Goal: Check status: Check status

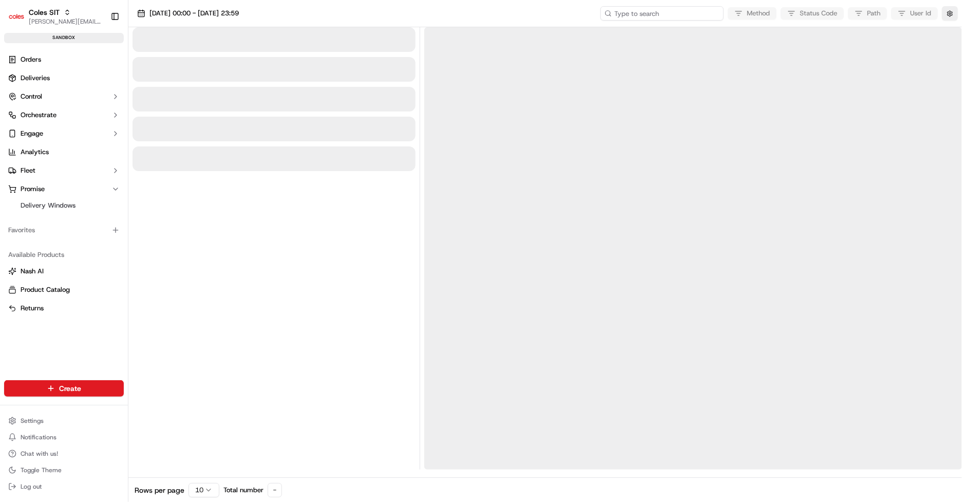
click at [656, 16] on input at bounding box center [661, 13] width 123 height 14
paste input "1-68cb4de5-7ffea4cd50ff5e035a03331d"
type input "1-68cb4de5-7ffea4cd50ff5e035a03331d"
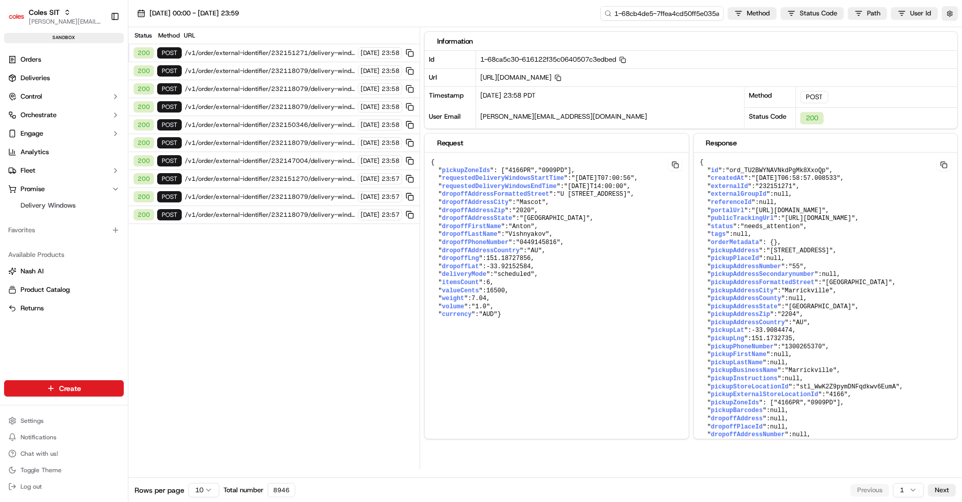
scroll to position [0, 30]
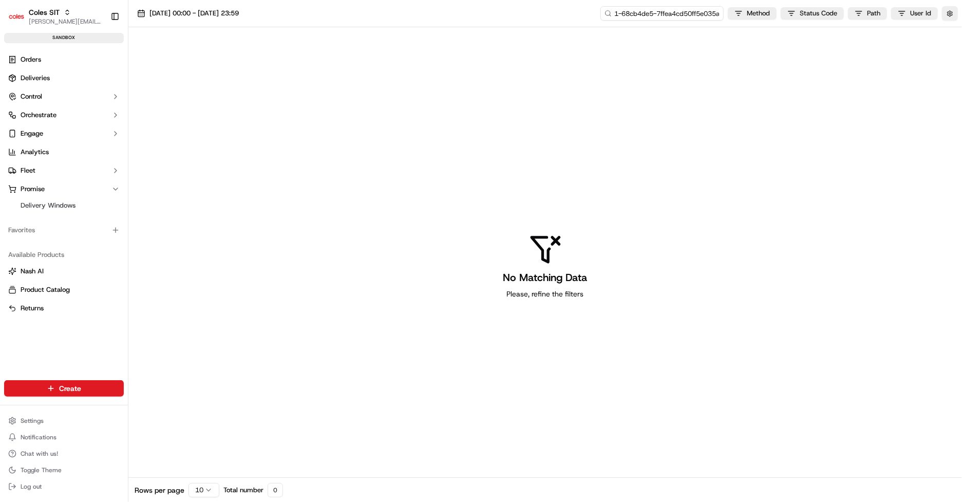
click at [656, 16] on input "1-68cb4de5-7ffea4cd50ff5e035a03331d" at bounding box center [661, 13] width 123 height 14
type input "68cb4de5-7ffea4cd50ff5e035a03331d"
click at [656, 12] on input "68cb4de5-7ffea4cd50ff5e035a03331d" at bounding box center [661, 13] width 123 height 14
click at [627, 13] on input "68cb4de5-7ffea4cd50ff5e035a03331d" at bounding box center [661, 13] width 123 height 14
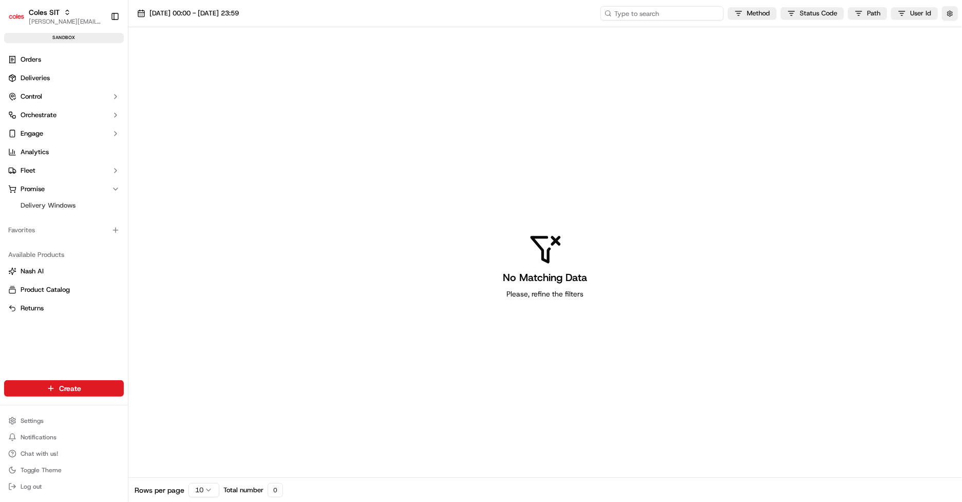
paste input "1-68cb4de5-7ffea4cd50ff5e035a03331d"
type input "1-68cb4de5-7ffea4cd50ff5e035a03331d"
click at [239, 9] on span "[DATE] 00:00 - [DATE] 23:59" at bounding box center [193, 13] width 89 height 9
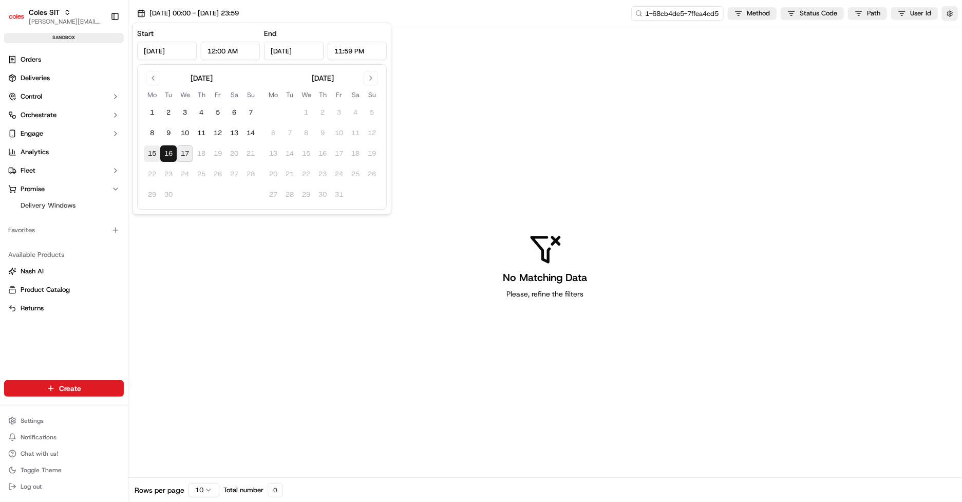
click at [153, 150] on button "15" at bounding box center [152, 153] width 16 height 16
type input "[DATE]"
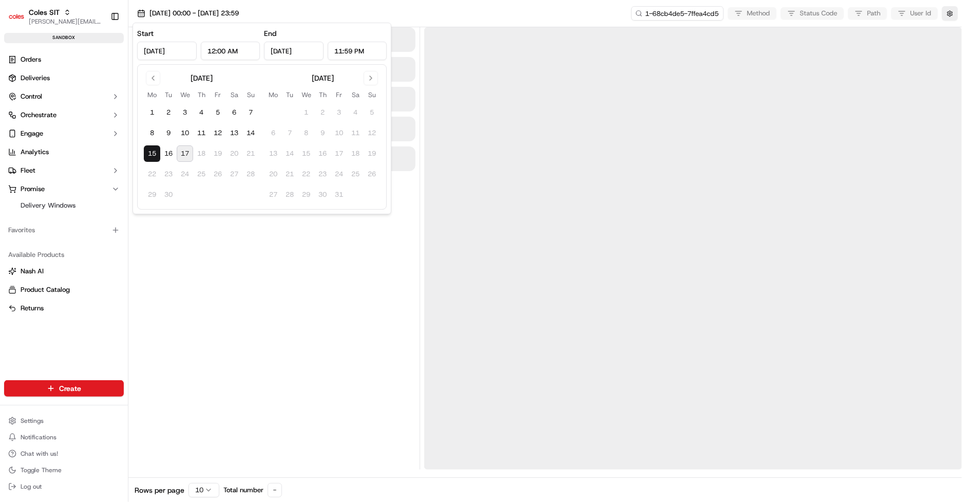
click at [181, 153] on button "17" at bounding box center [185, 153] width 16 height 16
type input "[DATE]"
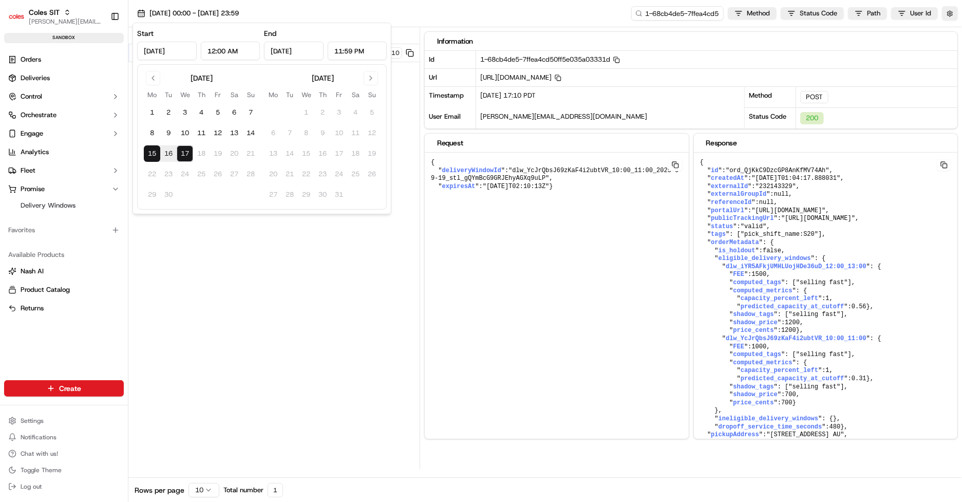
click at [233, 336] on div "Status Method URL 200 POST /v1/order/external-identifier/232143329/delivery-win…" at bounding box center [273, 248] width 291 height 442
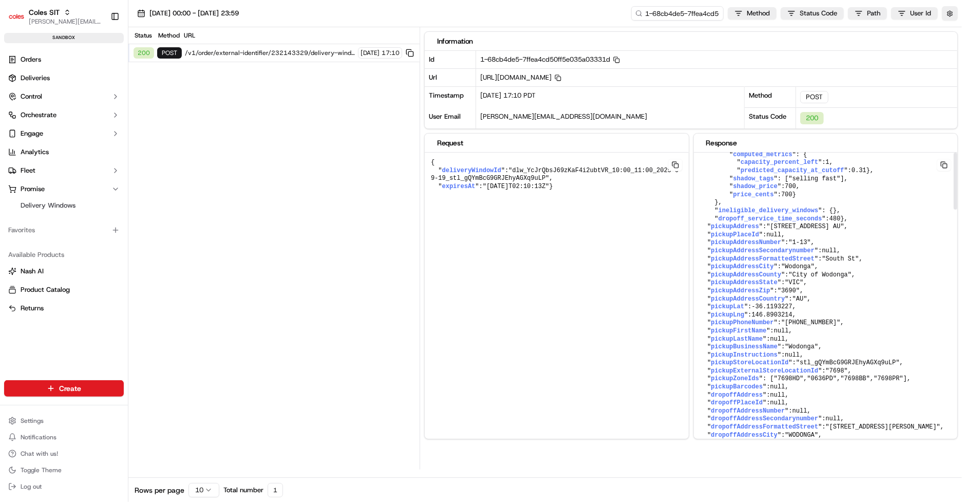
scroll to position [0, 0]
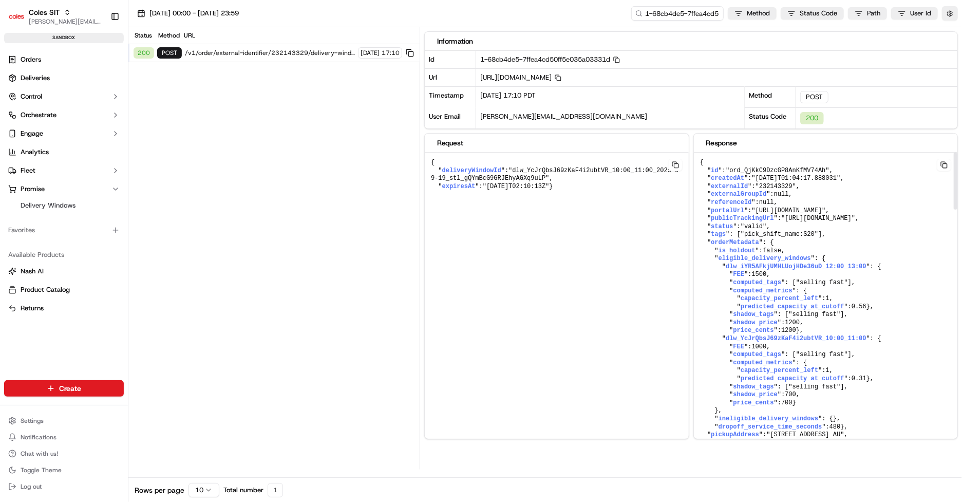
click at [945, 162] on button at bounding box center [943, 165] width 14 height 12
click at [740, 254] on span "is_holdout" at bounding box center [736, 250] width 37 height 7
click at [548, 269] on div "{ " deliveryWindowId ": "dlw_YcJrQbsJ69zKaF4i2ubtVR_10:00_11:00_2025-09-19_stl_…" at bounding box center [556, 304] width 263 height 305
click at [561, 76] on span "[URL][DOMAIN_NAME] Copy [URL][DOMAIN_NAME]" at bounding box center [520, 77] width 81 height 9
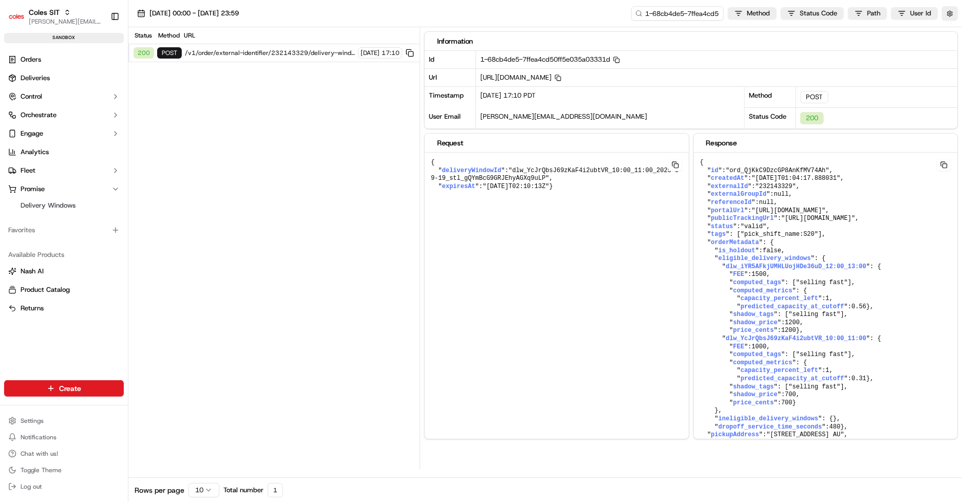
click at [561, 76] on span "[URL][DOMAIN_NAME] Copy [URL][DOMAIN_NAME]" at bounding box center [520, 77] width 81 height 9
copy span "232143329"
click at [685, 11] on input "1-68cb4de5-7ffea4cd50ff5e035a03331d" at bounding box center [661, 13] width 123 height 14
paste input "232143329"
type input "232143329"
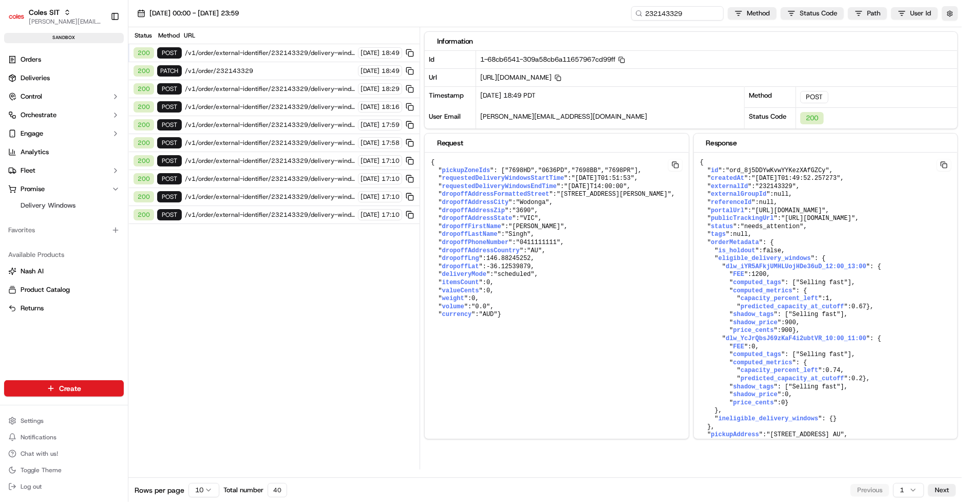
click at [291, 53] on span "/v1/order/external-identifier/232143329/delivery-window" at bounding box center [270, 53] width 170 height 8
click at [276, 72] on span "/v1/order/232143329" at bounding box center [270, 71] width 170 height 8
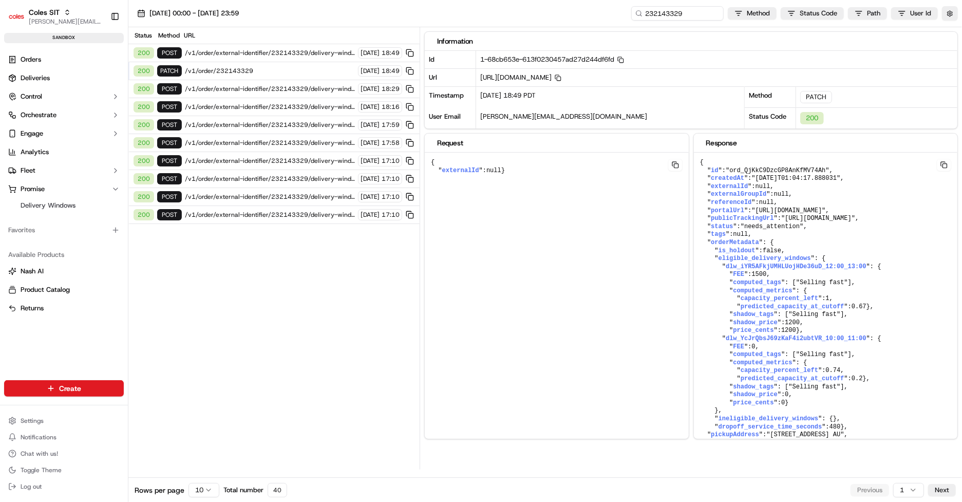
click at [274, 87] on span "/v1/order/external-identifier/232143329/delivery-window" at bounding box center [270, 89] width 170 height 8
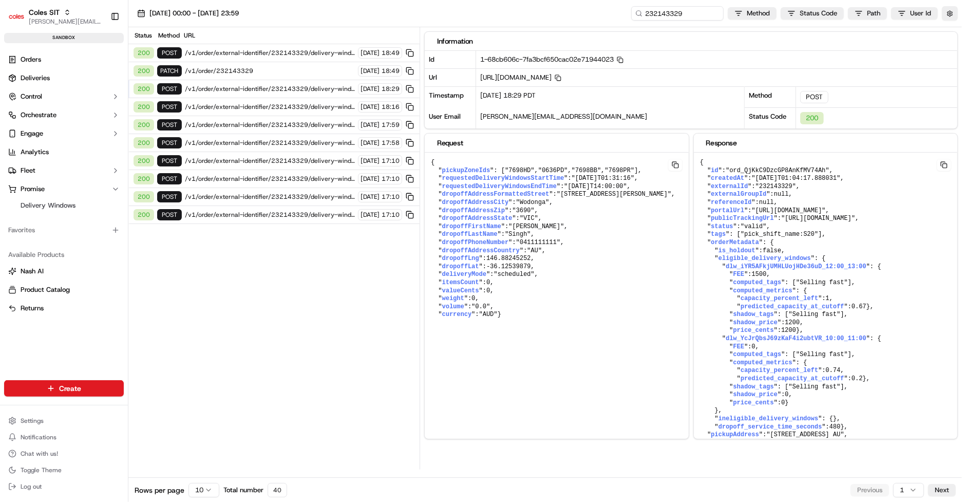
click at [274, 104] on span "/v1/order/external-identifier/232143329/delivery-window" at bounding box center [270, 107] width 170 height 8
click at [272, 122] on span "/v1/order/external-identifier/232143329/delivery-window" at bounding box center [270, 125] width 170 height 8
click at [270, 140] on span "/v1/order/external-identifier/232143329/delivery-window" at bounding box center [270, 143] width 170 height 8
click at [269, 157] on span "/v1/order/external-identifier/232143329/delivery-window" at bounding box center [270, 161] width 170 height 8
click at [269, 175] on span "/v1/order/external-identifier/232143329/delivery-window" at bounding box center [270, 179] width 170 height 8
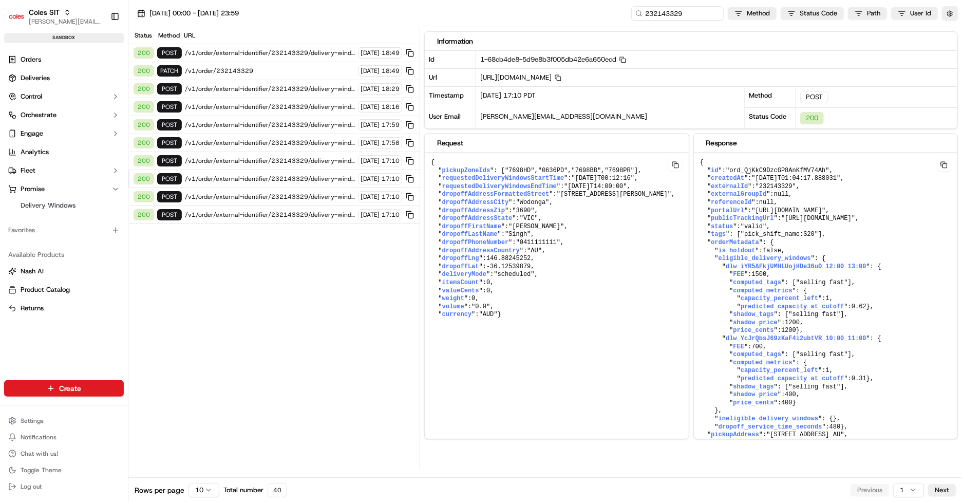
click at [268, 193] on span "/v1/order/external-identifier/232143329/delivery-window" at bounding box center [270, 197] width 170 height 8
click at [269, 211] on span "/v1/order/external-identifier/232143329/delivery-window" at bounding box center [270, 215] width 170 height 8
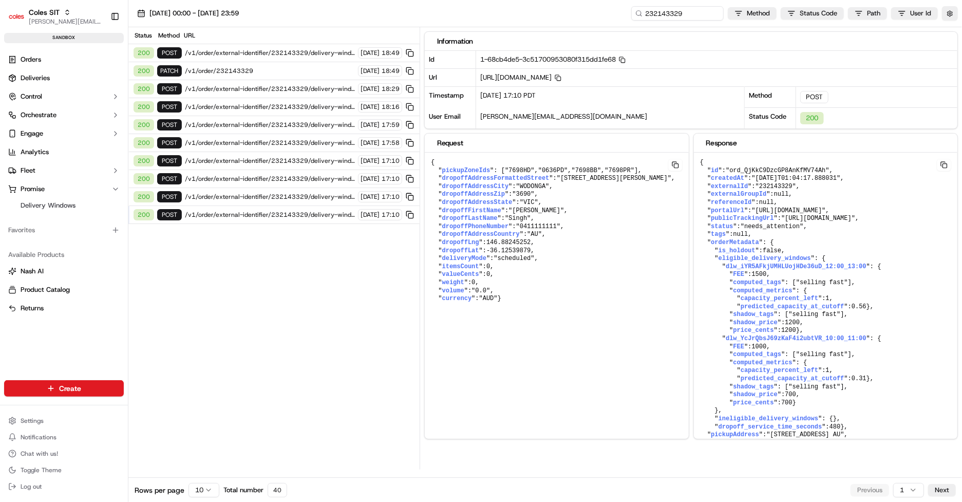
click at [270, 196] on span "/v1/order/external-identifier/232143329/delivery-window" at bounding box center [270, 197] width 170 height 8
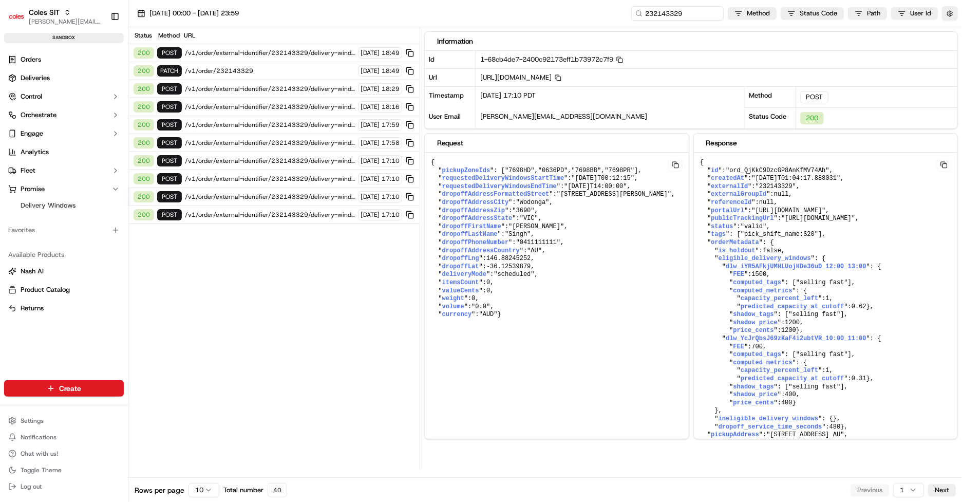
click at [272, 211] on span "/v1/order/external-identifier/232143329/delivery-window" at bounding box center [270, 215] width 170 height 8
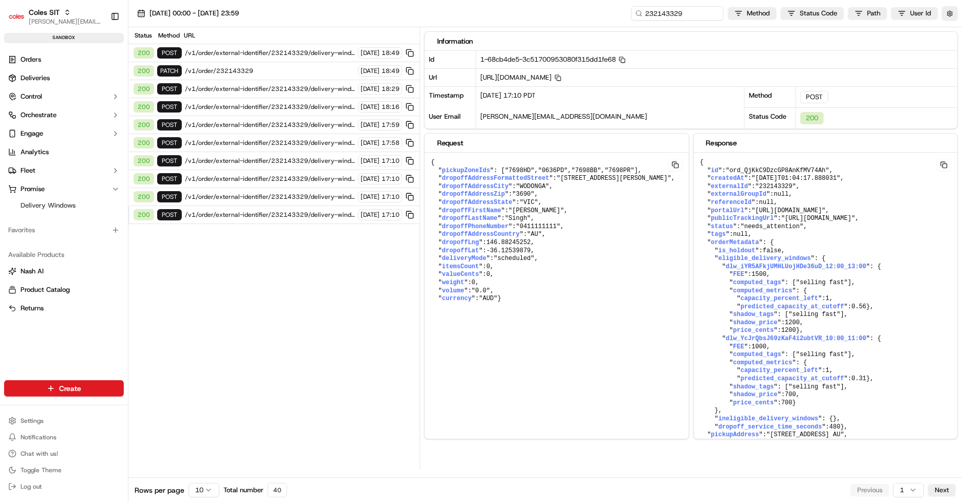
click at [273, 193] on span "/v1/order/external-identifier/232143329/delivery-window" at bounding box center [270, 197] width 170 height 8
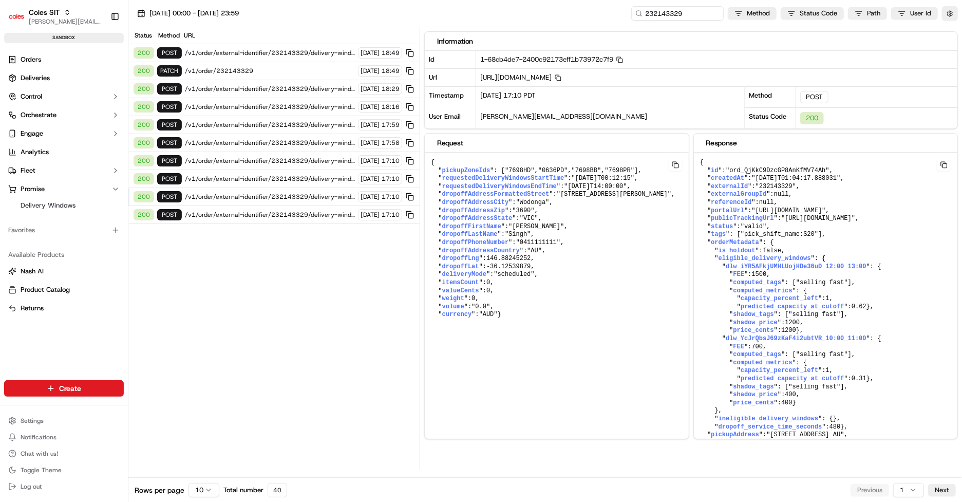
click at [273, 211] on span "/v1/order/external-identifier/232143329/delivery-window" at bounding box center [270, 215] width 170 height 8
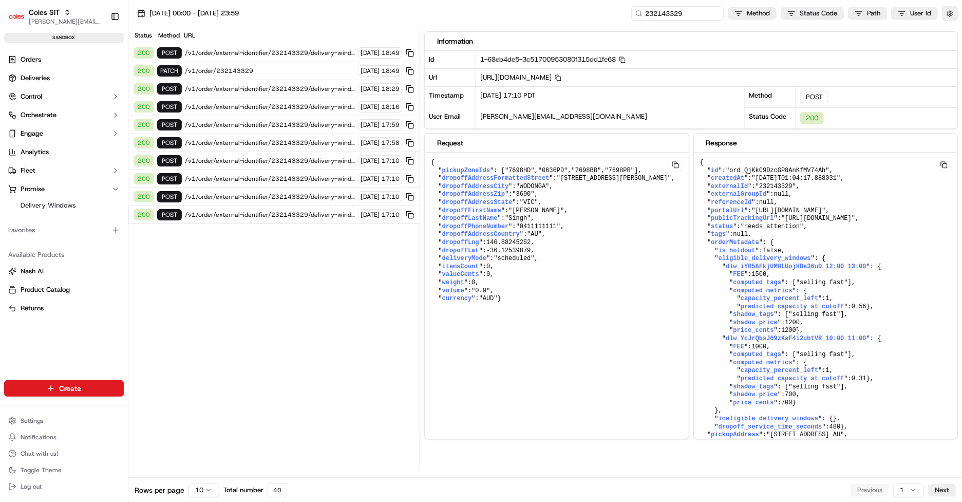
click at [273, 200] on div "200 POST /v1/order/external-identifier/232143329/delivery-window [DATE] 17:10" at bounding box center [273, 197] width 291 height 18
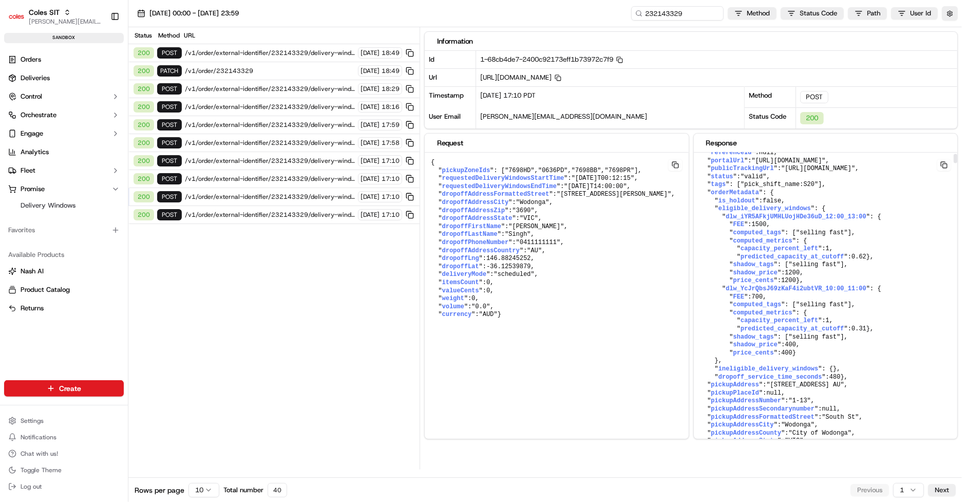
scroll to position [54, 0]
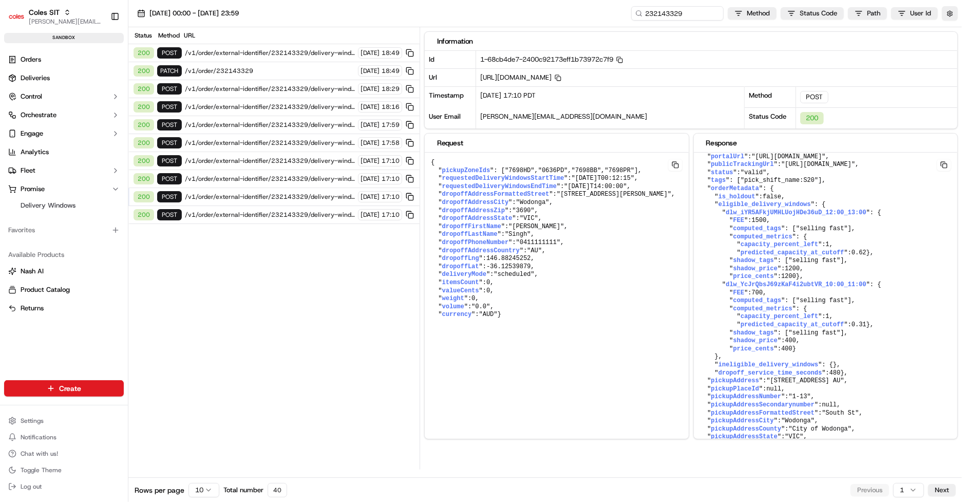
click at [287, 158] on span "/v1/order/external-identifier/232143329/delivery-window" at bounding box center [270, 161] width 170 height 8
click at [292, 139] on span "/v1/order/external-identifier/232143329/delivery-window" at bounding box center [270, 143] width 170 height 8
click at [292, 152] on div "200 POST /v1/order/external-identifier/232143329/delivery-window [DATE] 17:10" at bounding box center [273, 161] width 291 height 18
click at [293, 139] on span "/v1/order/external-identifier/232143329/delivery-window" at bounding box center [270, 143] width 170 height 8
click at [293, 152] on div "200 POST /v1/order/external-identifier/232143329/delivery-window [DATE] 17:10" at bounding box center [273, 161] width 291 height 18
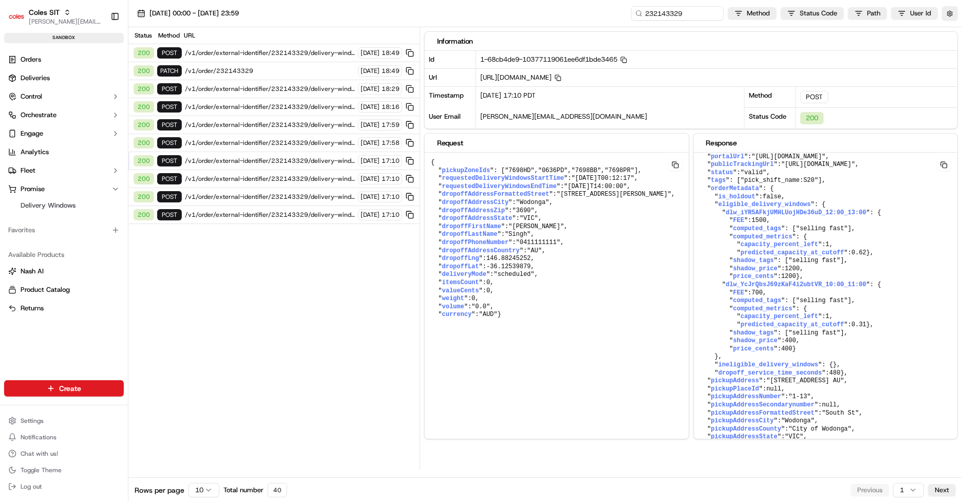
click at [293, 139] on span "/v1/order/external-identifier/232143329/delivery-window" at bounding box center [270, 143] width 170 height 8
click at [293, 147] on div "200 POST /v1/order/external-identifier/232143329/delivery-window [DATE] 17:58" at bounding box center [273, 143] width 291 height 18
click at [293, 152] on div "200 POST /v1/order/external-identifier/232143329/delivery-window [DATE] 17:10" at bounding box center [273, 161] width 291 height 18
click at [294, 139] on span "/v1/order/external-identifier/232143329/delivery-window" at bounding box center [270, 143] width 170 height 8
click at [294, 157] on span "/v1/order/external-identifier/232143329/delivery-window" at bounding box center [270, 161] width 170 height 8
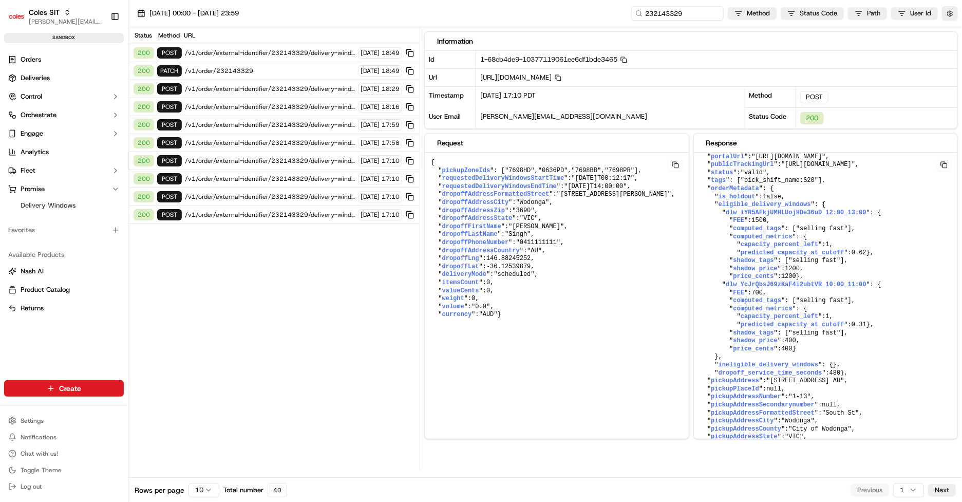
click at [295, 139] on span "/v1/order/external-identifier/232143329/delivery-window" at bounding box center [270, 143] width 170 height 8
click at [297, 123] on span "/v1/order/external-identifier/232143329/delivery-window" at bounding box center [270, 125] width 170 height 8
click at [297, 139] on span "/v1/order/external-identifier/232143329/delivery-window" at bounding box center [270, 143] width 170 height 8
click at [299, 122] on span "/v1/order/external-identifier/232143329/delivery-window" at bounding box center [270, 125] width 170 height 8
click at [300, 104] on span "/v1/order/external-identifier/232143329/delivery-window" at bounding box center [270, 107] width 170 height 8
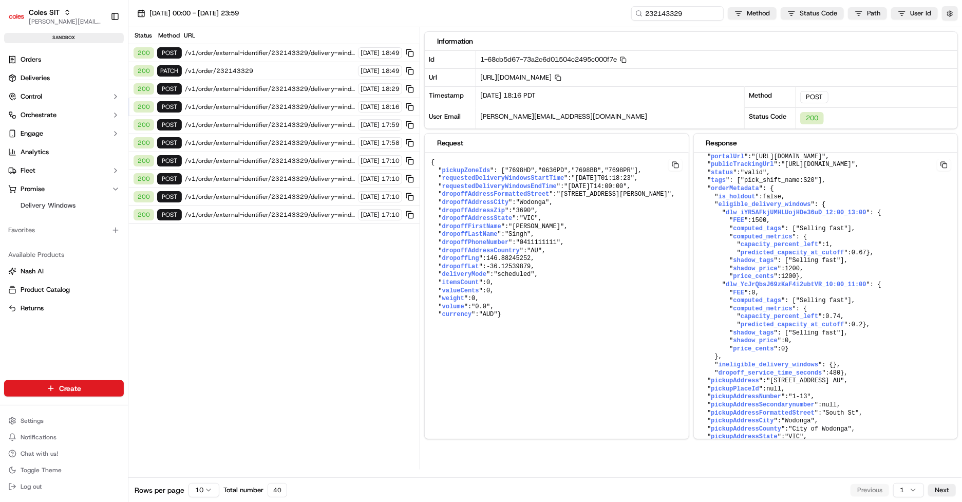
click at [299, 116] on div "200 POST /v1/order/external-identifier/232143329/delivery-window [DATE] 17:59" at bounding box center [273, 125] width 291 height 18
click at [300, 106] on span "/v1/order/external-identifier/232143329/delivery-window" at bounding box center [270, 107] width 170 height 8
click at [300, 117] on div "200 POST /v1/order/external-identifier/232143329/delivery-window [DATE] 17:59" at bounding box center [273, 125] width 291 height 18
click at [298, 130] on div "200 POST /v1/order/external-identifier/232143329/delivery-window [DATE] 17:59" at bounding box center [273, 125] width 291 height 18
click at [297, 135] on div "200 POST /v1/order/external-identifier/232143329/delivery-window [DATE] 17:58" at bounding box center [273, 143] width 291 height 18
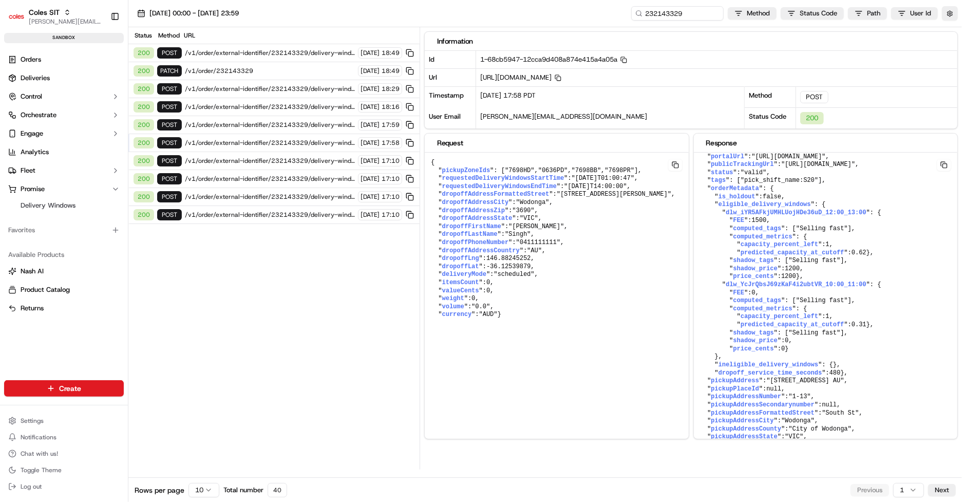
click at [294, 157] on span "/v1/order/external-identifier/232143329/delivery-window" at bounding box center [270, 161] width 170 height 8
click at [295, 139] on span "/v1/order/external-identifier/232143329/delivery-window" at bounding box center [270, 143] width 170 height 8
click at [297, 158] on span "/v1/order/external-identifier/232143329/delivery-window" at bounding box center [270, 161] width 170 height 8
click at [301, 140] on span "/v1/order/external-identifier/232143329/delivery-window" at bounding box center [270, 143] width 170 height 8
click at [299, 157] on span "/v1/order/external-identifier/232143329/delivery-window" at bounding box center [270, 161] width 170 height 8
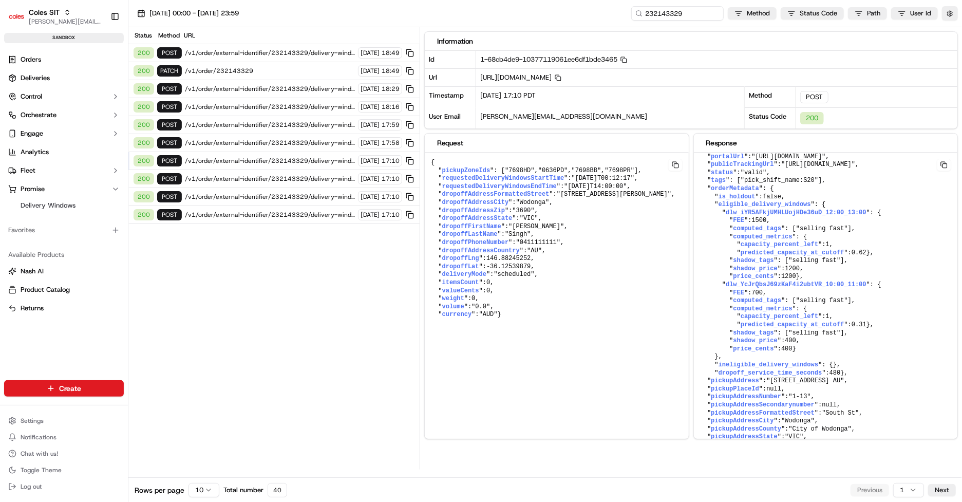
click at [301, 139] on span "/v1/order/external-identifier/232143329/delivery-window" at bounding box center [270, 143] width 170 height 8
click at [627, 61] on icon "button" at bounding box center [623, 59] width 7 height 7
drag, startPoint x: 727, startPoint y: 364, endPoint x: 854, endPoint y: 367, distance: 126.9
drag, startPoint x: 722, startPoint y: 363, endPoint x: 733, endPoint y: 395, distance: 34.1
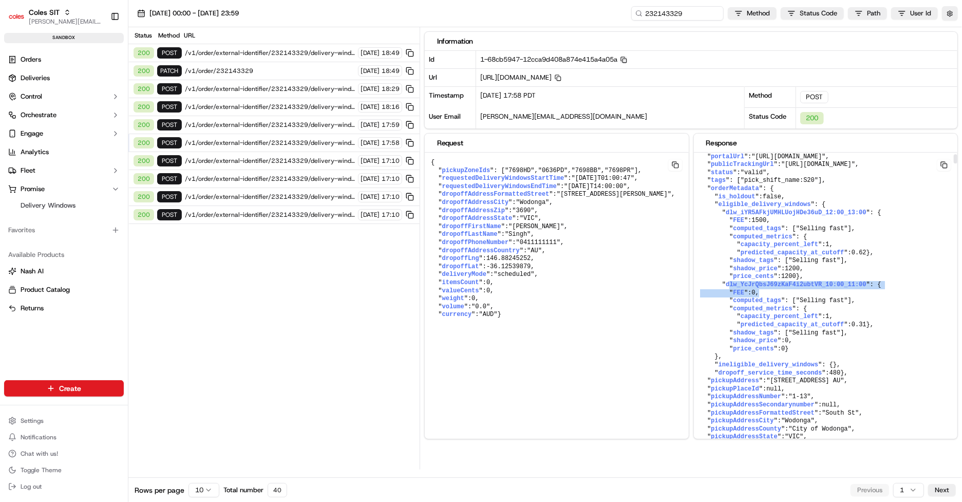
copy pre "" dlw_YcJrQbsJ69zKaF4i2ubtVR_10:00_11:00 ": { " FEE ": 0 , " computed_tags ": […"
click at [313, 161] on div "200 POST /v1/order/external-identifier/232143329/delivery-window [DATE] 17:10" at bounding box center [273, 161] width 291 height 18
drag, startPoint x: 719, startPoint y: 363, endPoint x: 740, endPoint y: 393, distance: 36.9
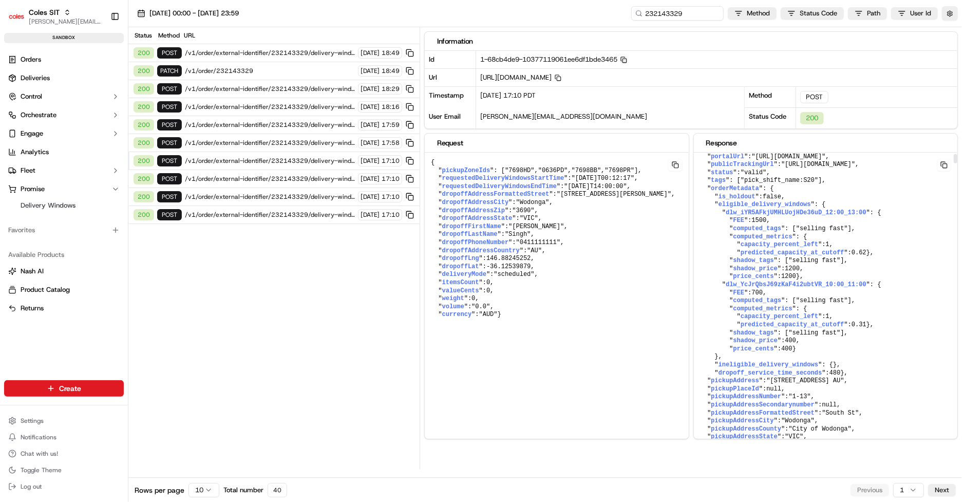
copy pre "" dlw_YcJrQbsJ69zKaF4i2ubtVR_10:00_11:00 ": { " FEE ": 700 , " computed_tags ":…"
click at [625, 60] on icon "button" at bounding box center [623, 59] width 4 height 4
